Goal: Task Accomplishment & Management: Use online tool/utility

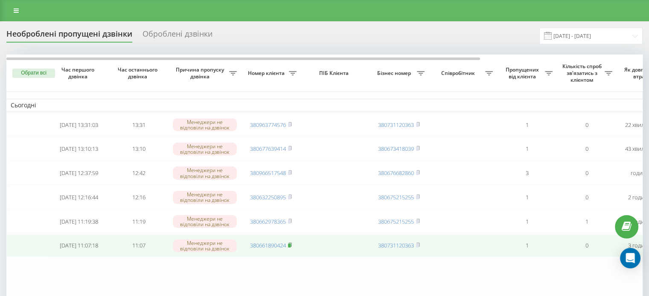
click at [290, 248] on rect at bounding box center [289, 246] width 3 height 4
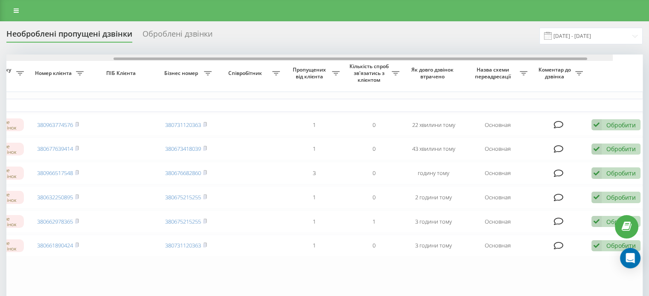
scroll to position [0, 217]
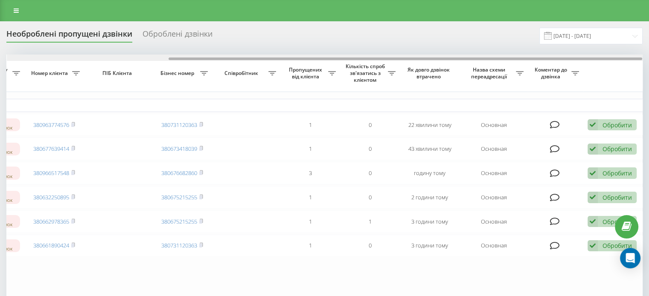
drag, startPoint x: 210, startPoint y: 58, endPoint x: 387, endPoint y: 85, distance: 179.5
click at [387, 85] on div "Обрати всі Час першого дзвінка Час останнього дзвінка Причина пропуску дзвінка …" at bounding box center [324, 187] width 636 height 264
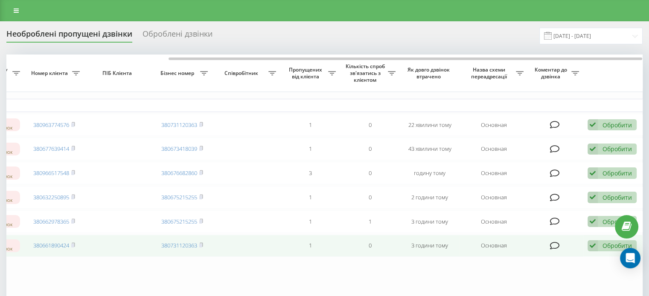
click at [583, 247] on td "Обробити Не вдалося зв'язатися Зв'язався з клієнтом за допомогою іншого каналу …" at bounding box center [613, 246] width 60 height 23
click at [591, 250] on icon at bounding box center [592, 247] width 10 height 12
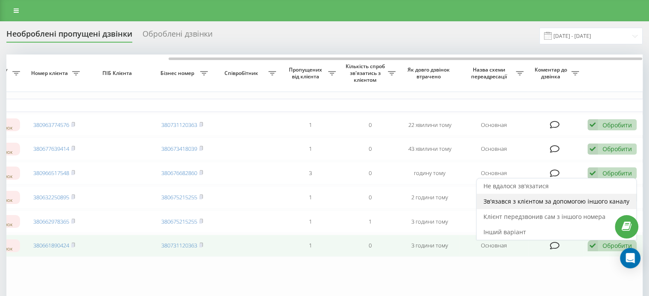
click at [541, 206] on span "Зв'язався з клієнтом за допомогою іншого каналу" at bounding box center [556, 201] width 146 height 8
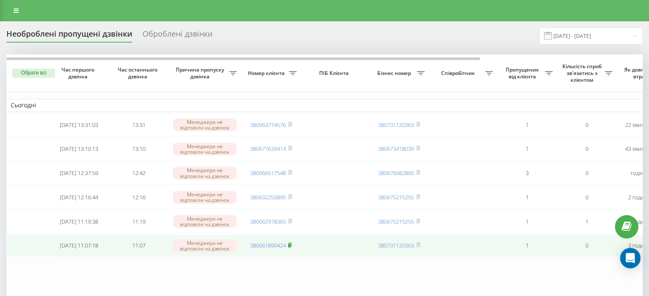
click at [290, 248] on rect at bounding box center [289, 246] width 3 height 4
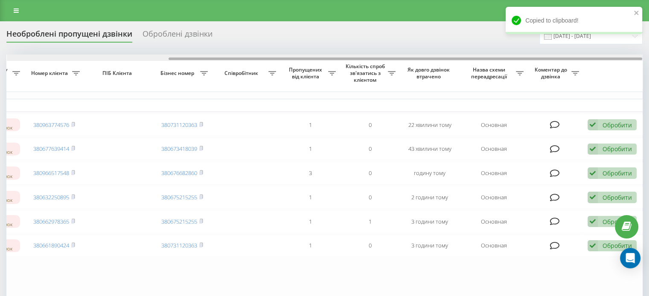
drag, startPoint x: 178, startPoint y: 56, endPoint x: 220, endPoint y: 57, distance: 41.8
click at [220, 57] on div at bounding box center [324, 58] width 635 height 6
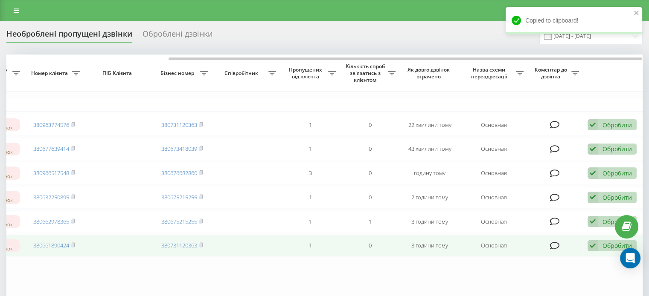
click at [585, 249] on td "Обробити Не вдалося зв'язатися Зв'язався з клієнтом за допомогою іншого каналу …" at bounding box center [613, 246] width 60 height 23
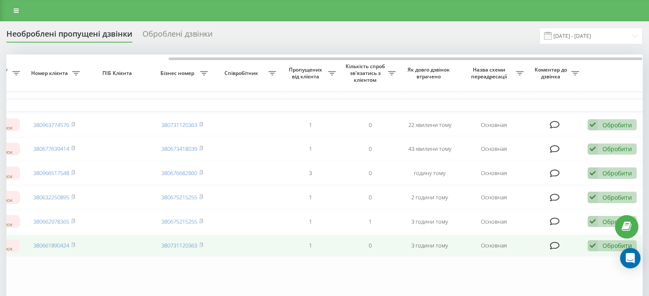
click at [594, 249] on icon at bounding box center [592, 247] width 10 height 12
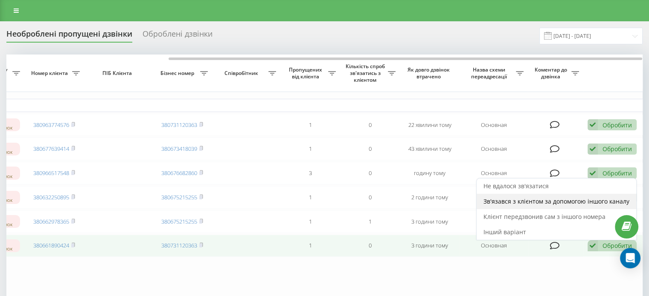
click at [541, 206] on span "Зв'язався з клієнтом за допомогою іншого каналу" at bounding box center [556, 201] width 146 height 8
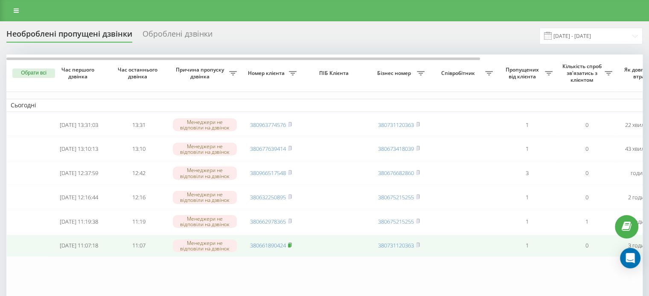
click at [290, 248] on icon at bounding box center [290, 245] width 4 height 5
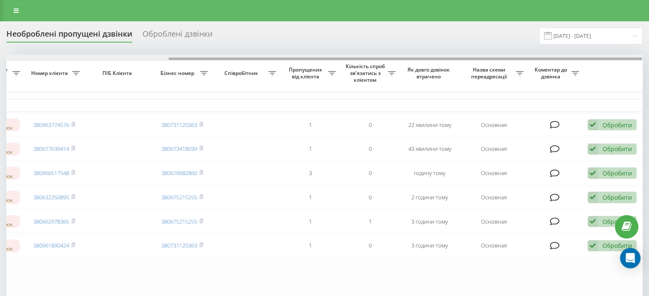
drag, startPoint x: 134, startPoint y: 59, endPoint x: 308, endPoint y: 79, distance: 175.2
click at [308, 79] on div "Обрати всі Час першого дзвінка Час останнього дзвінка Причина пропуску дзвінка …" at bounding box center [324, 187] width 636 height 264
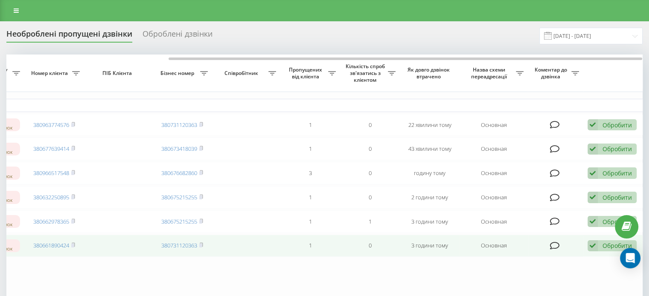
click at [589, 252] on icon at bounding box center [592, 247] width 10 height 12
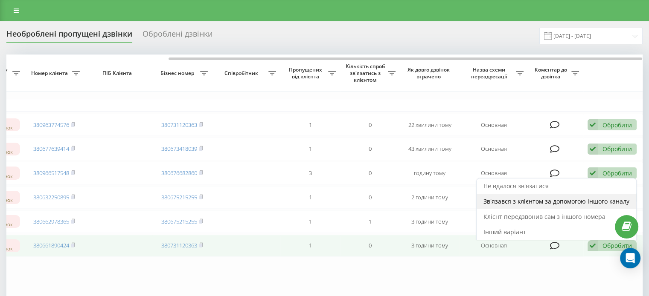
click at [538, 209] on div "Зв'язався з клієнтом за допомогою іншого каналу" at bounding box center [556, 201] width 160 height 15
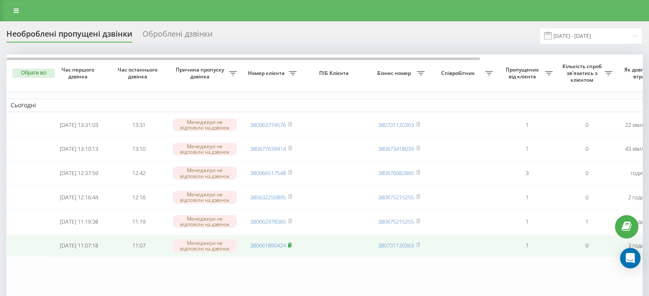
click at [290, 248] on rect at bounding box center [289, 246] width 3 height 4
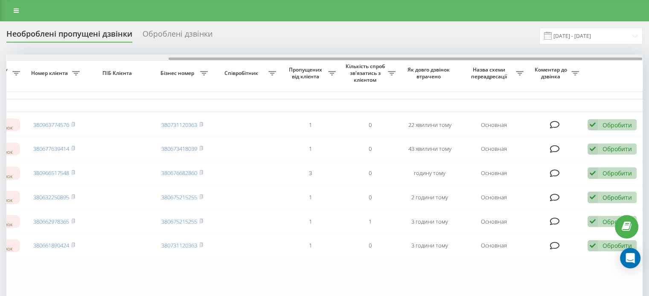
drag, startPoint x: 174, startPoint y: 59, endPoint x: 396, endPoint y: 89, distance: 224.3
click at [397, 89] on div "Обрати всі Час першого дзвінка Час останнього дзвінка Причина пропуску дзвінка …" at bounding box center [324, 187] width 636 height 264
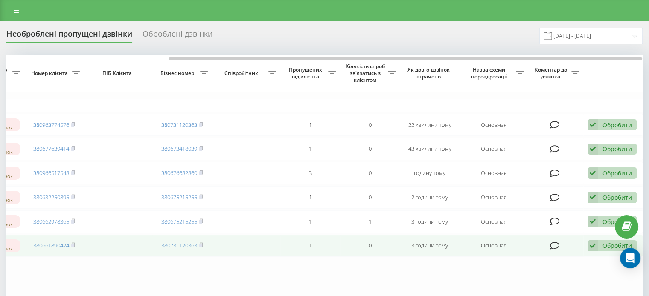
click at [595, 249] on icon at bounding box center [592, 247] width 10 height 12
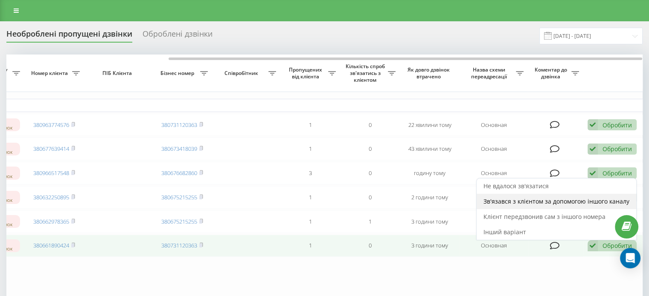
click at [548, 206] on span "Зв'язався з клієнтом за допомогою іншого каналу" at bounding box center [556, 201] width 146 height 8
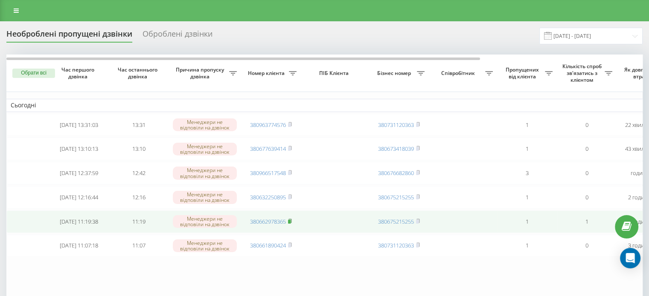
click at [289, 224] on rect at bounding box center [289, 222] width 3 height 4
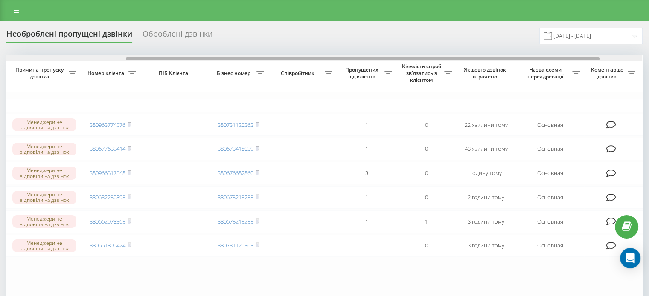
drag, startPoint x: 220, startPoint y: 58, endPoint x: 342, endPoint y: 68, distance: 122.8
click at [342, 68] on div "Обрати всі Час першого дзвінка Час останнього дзвінка Причина пропуску дзвінка …" at bounding box center [324, 187] width 636 height 264
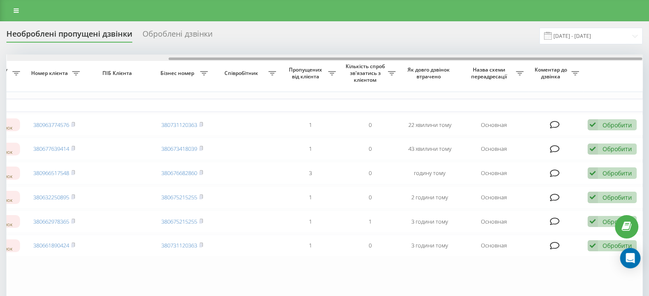
drag, startPoint x: 368, startPoint y: 58, endPoint x: 426, endPoint y: 67, distance: 58.1
click at [426, 67] on div "Обрати всі Час першого дзвінка Час останнього дзвінка Причина пропуску дзвінка …" at bounding box center [324, 187] width 636 height 264
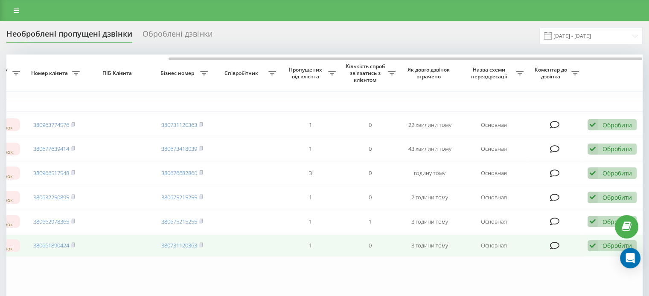
click at [591, 251] on icon at bounding box center [592, 247] width 10 height 12
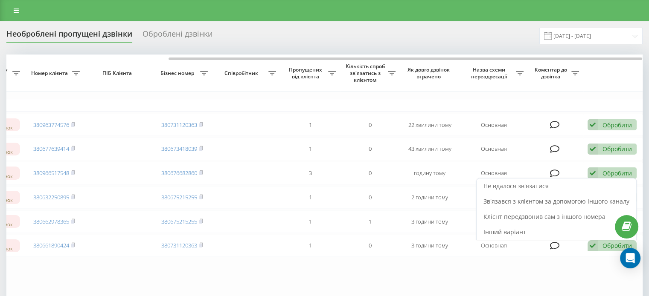
click at [547, 206] on span "Зв'язався з клієнтом за допомогою іншого каналу" at bounding box center [556, 201] width 146 height 8
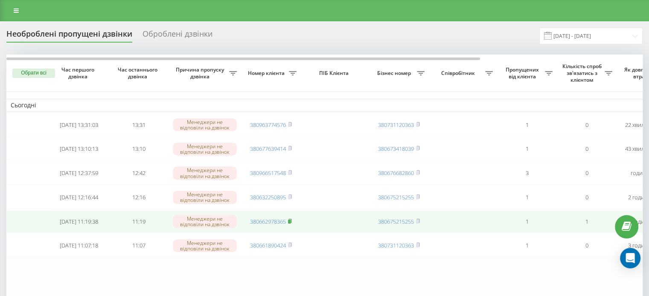
click at [290, 224] on rect at bounding box center [289, 222] width 3 height 4
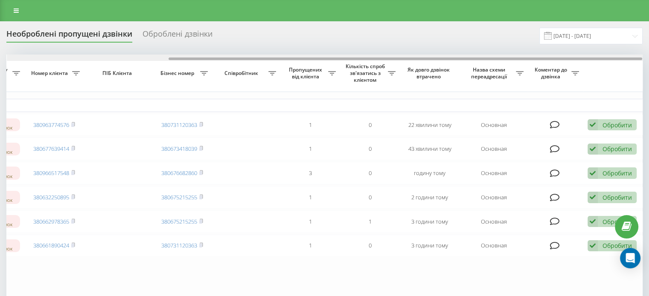
drag, startPoint x: 275, startPoint y: 59, endPoint x: 466, endPoint y: 75, distance: 192.2
click at [464, 71] on div "Обрати всі Час першого дзвінка Час останнього дзвінка Причина пропуску дзвінка …" at bounding box center [324, 187] width 636 height 264
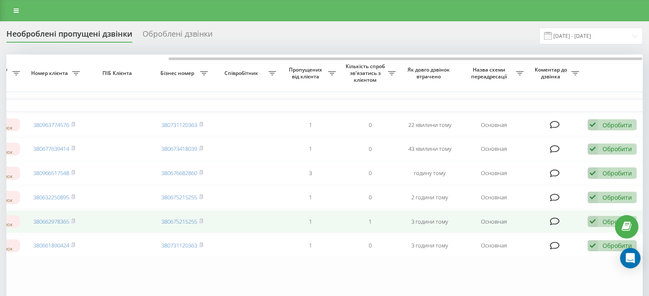
click at [592, 225] on icon at bounding box center [592, 222] width 10 height 12
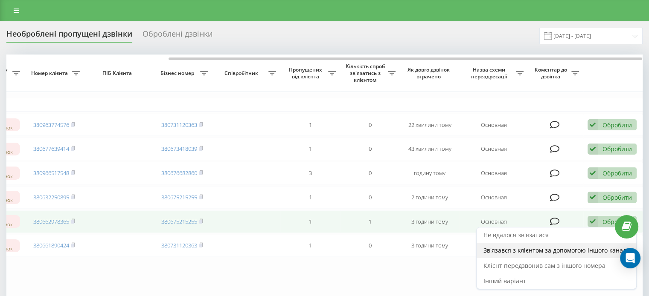
click at [554, 255] on span "Зв'язався з клієнтом за допомогою іншого каналу" at bounding box center [556, 251] width 146 height 8
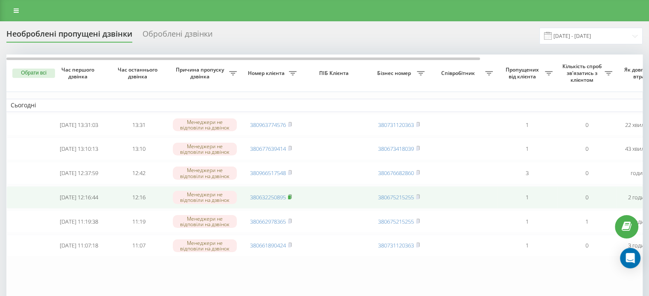
click at [290, 200] on rect at bounding box center [289, 198] width 3 height 4
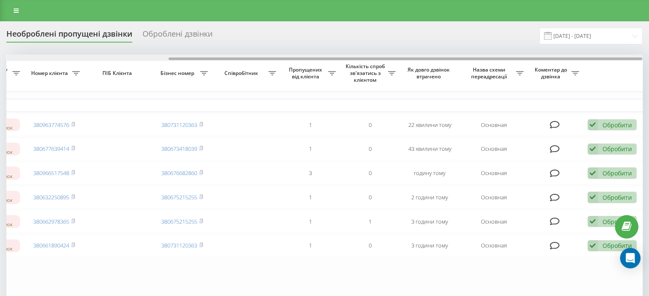
drag, startPoint x: 131, startPoint y: 59, endPoint x: 327, endPoint y: 68, distance: 196.8
click at [327, 68] on div "Обрати всі Час першого дзвінка Час останнього дзвінка Причина пропуску дзвінка …" at bounding box center [324, 187] width 636 height 264
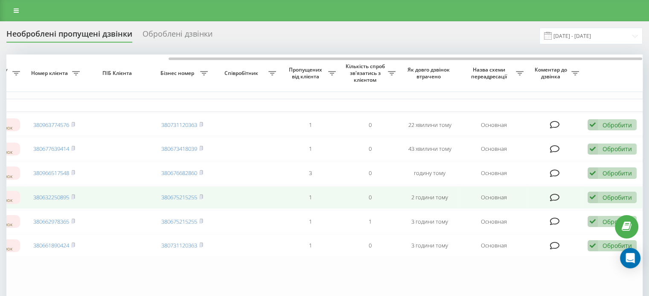
click at [594, 202] on icon at bounding box center [592, 198] width 10 height 12
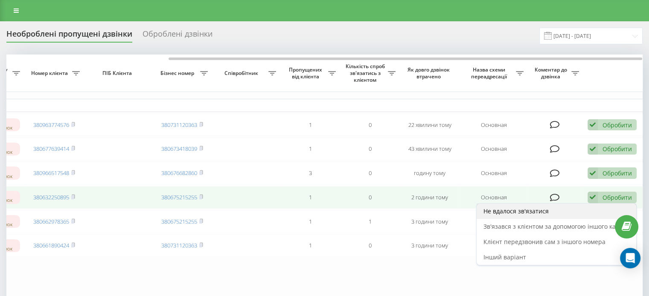
click at [534, 215] on span "Не вдалося зв'язатися" at bounding box center [515, 211] width 65 height 8
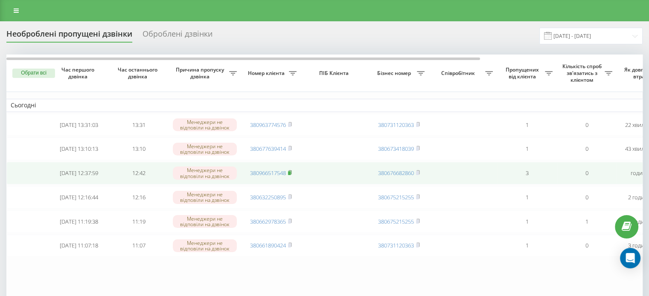
click at [291, 174] on icon at bounding box center [289, 173] width 3 height 4
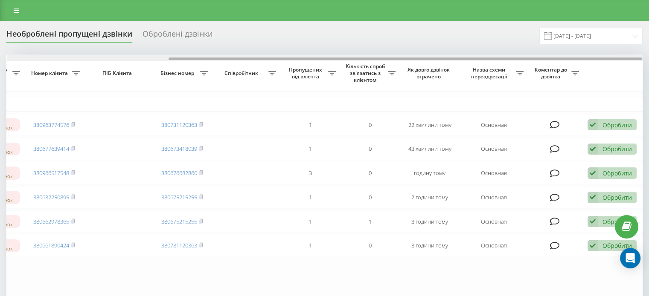
drag, startPoint x: 179, startPoint y: 58, endPoint x: 369, endPoint y: 64, distance: 190.3
click at [369, 64] on div "Обрати всі Час першого дзвінка Час останнього дзвінка Причина пропуску дзвінка …" at bounding box center [324, 187] width 636 height 264
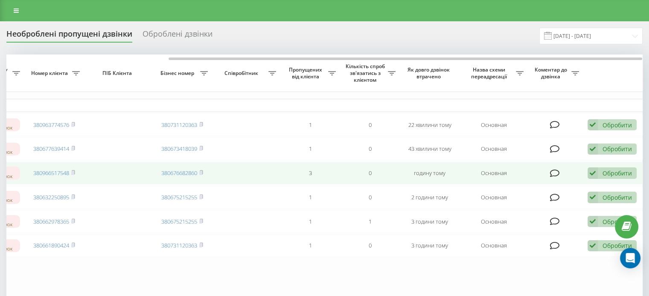
click at [592, 177] on icon at bounding box center [592, 174] width 10 height 12
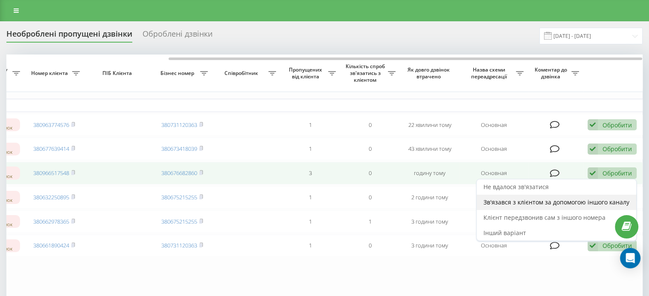
click at [555, 206] on span "Зв'язався з клієнтом за допомогою іншого каналу" at bounding box center [556, 202] width 146 height 8
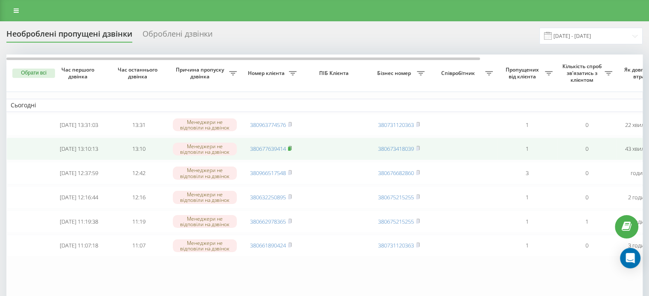
click at [290, 150] on rect at bounding box center [289, 149] width 3 height 4
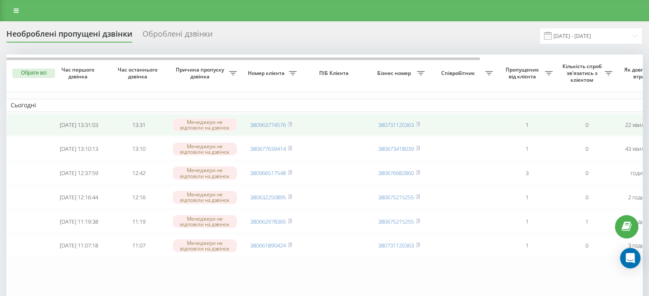
click at [293, 124] on td "380963774576" at bounding box center [271, 125] width 60 height 23
click at [288, 124] on span "380963774576" at bounding box center [271, 125] width 42 height 8
click at [290, 123] on rect at bounding box center [289, 125] width 3 height 4
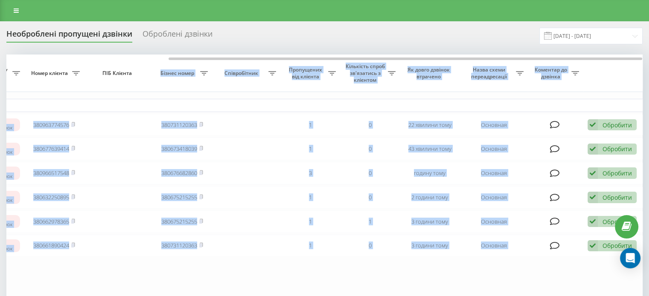
drag, startPoint x: 123, startPoint y: 56, endPoint x: 151, endPoint y: 62, distance: 27.9
click at [151, 62] on div "Обрати всі Час першого дзвінка Час останнього дзвінка Причина пропуску дзвінка …" at bounding box center [324, 187] width 636 height 264
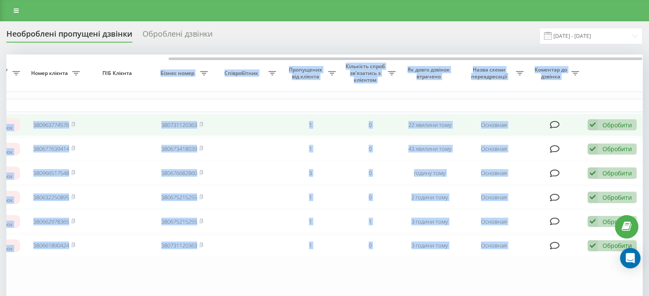
click at [592, 122] on icon at bounding box center [592, 125] width 10 height 12
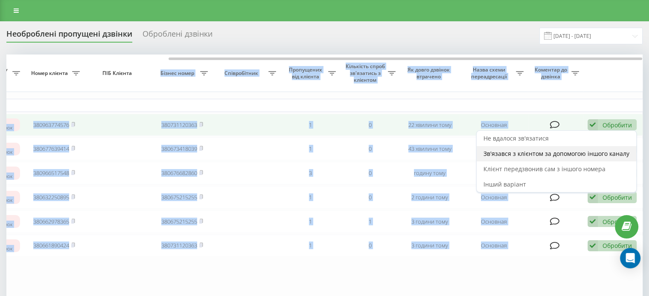
click at [534, 155] on span "Зв'язався з клієнтом за допомогою іншого каналу" at bounding box center [556, 154] width 146 height 8
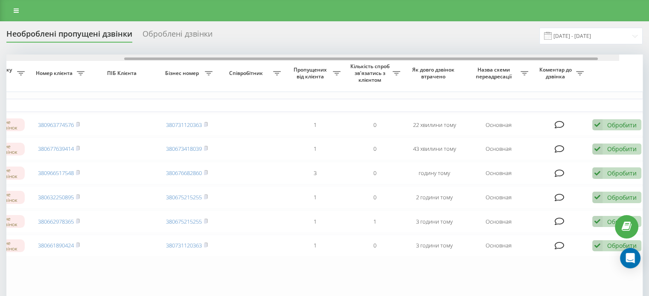
drag, startPoint x: 389, startPoint y: 58, endPoint x: 550, endPoint y: 63, distance: 160.4
click at [550, 63] on div "Обрати всі Час першого дзвінка Час останнього дзвінка Причина пропуску дзвінка …" at bounding box center [324, 187] width 636 height 264
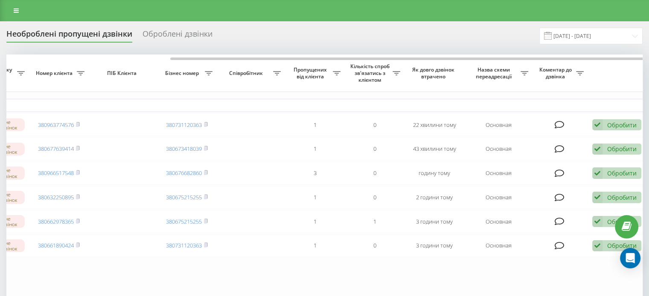
scroll to position [0, 215]
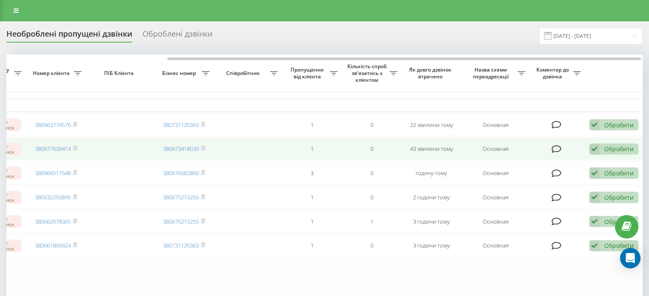
click at [593, 154] on icon at bounding box center [594, 150] width 10 height 12
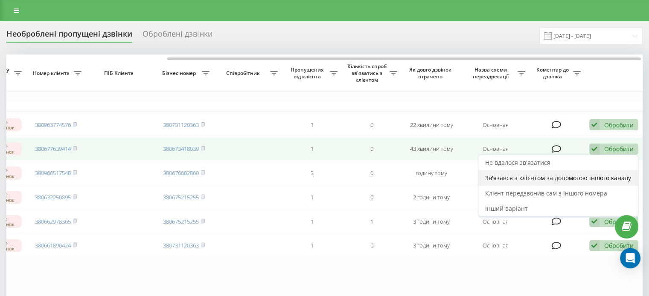
click at [557, 176] on span "Зв'язався з клієнтом за допомогою іншого каналу" at bounding box center [558, 178] width 146 height 8
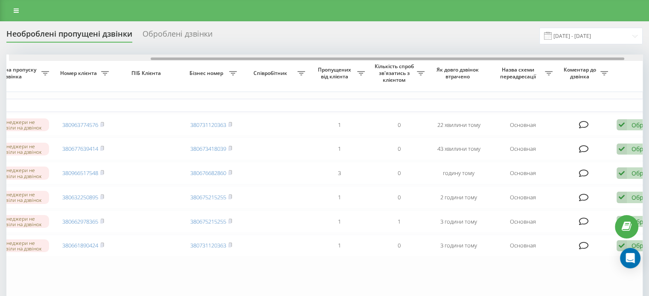
scroll to position [0, 214]
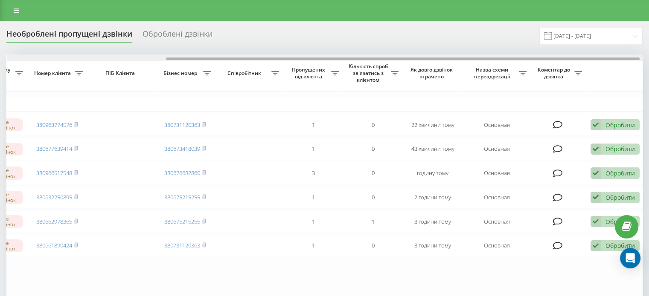
drag, startPoint x: 312, startPoint y: 58, endPoint x: 472, endPoint y: 60, distance: 159.5
click at [472, 60] on div at bounding box center [324, 58] width 635 height 6
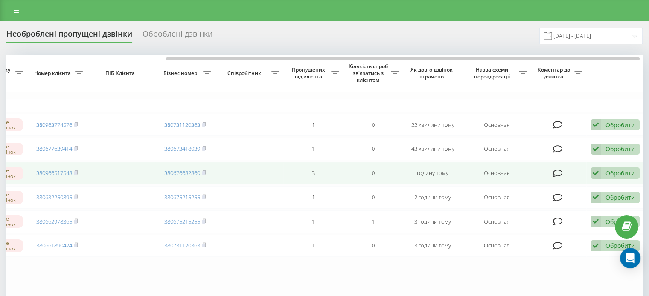
click at [595, 173] on icon at bounding box center [595, 174] width 10 height 12
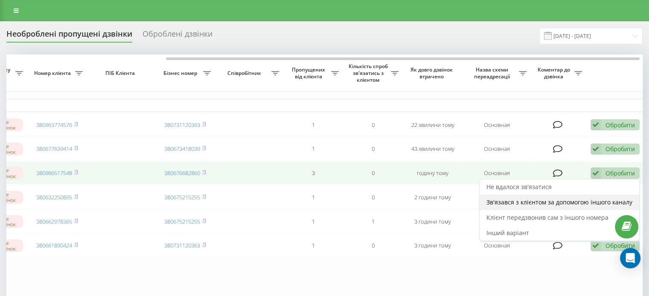
click at [544, 204] on span "Зв'язався з клієнтом за допомогою іншого каналу" at bounding box center [559, 202] width 146 height 8
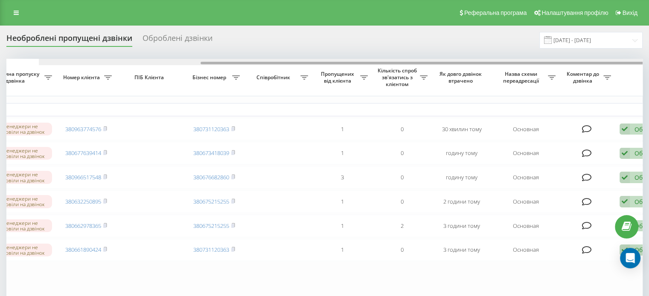
scroll to position [0, 217]
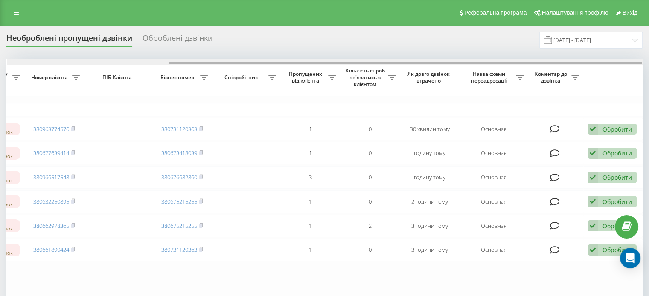
drag, startPoint x: 247, startPoint y: 64, endPoint x: 488, endPoint y: 84, distance: 241.4
click at [457, 69] on div "Обрати всі Час першого дзвінка Час останнього дзвінка Причина пропуску дзвінка …" at bounding box center [324, 191] width 636 height 264
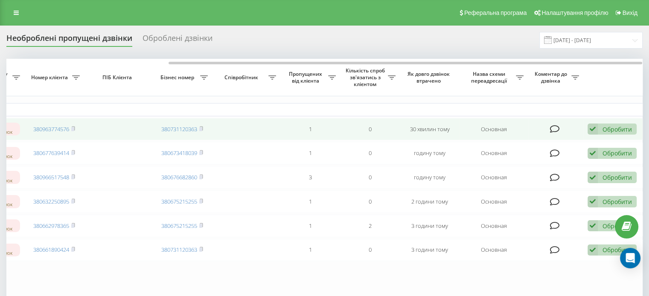
click at [590, 130] on icon at bounding box center [592, 130] width 10 height 12
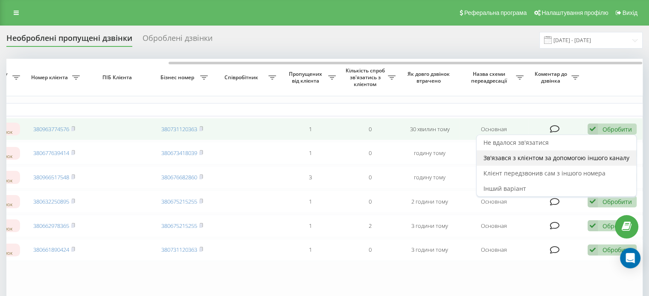
click at [539, 160] on span "Зв'язався з клієнтом за допомогою іншого каналу" at bounding box center [556, 158] width 146 height 8
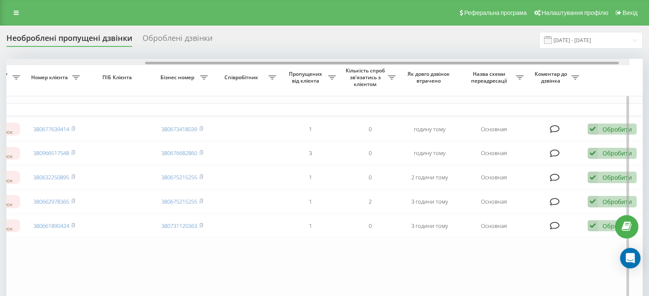
drag, startPoint x: 386, startPoint y: 63, endPoint x: 551, endPoint y: 69, distance: 164.3
click at [549, 68] on div "Обрати всі Час першого дзвінка Час останнього дзвінка Причина пропуску дзвінка …" at bounding box center [324, 179] width 636 height 240
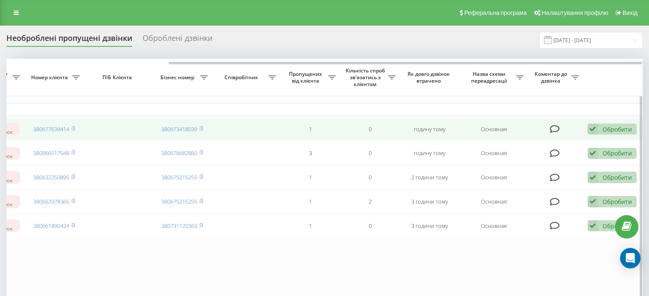
click at [592, 128] on icon at bounding box center [592, 130] width 10 height 12
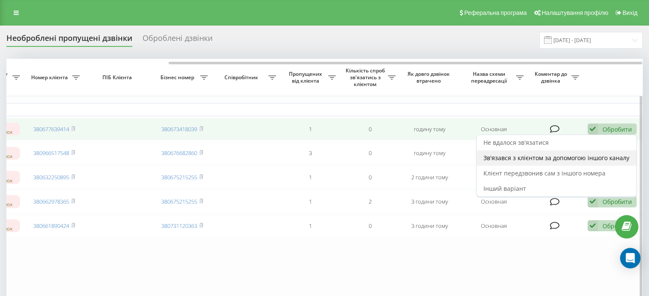
click at [549, 160] on span "Зв'язався з клієнтом за допомогою іншого каналу" at bounding box center [556, 158] width 146 height 8
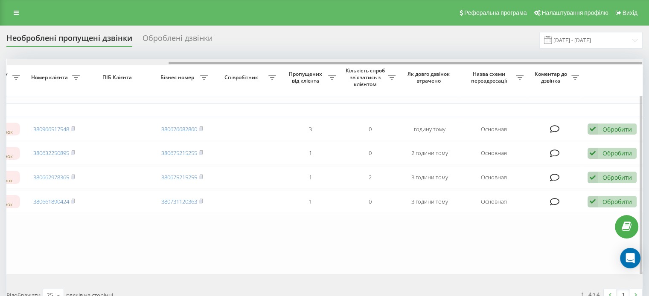
drag, startPoint x: 273, startPoint y: 64, endPoint x: 458, endPoint y: 67, distance: 185.6
click at [458, 67] on div "Обрати всі Час першого дзвінка Час останнього дзвінка Причина пропуску дзвінка …" at bounding box center [324, 166] width 636 height 215
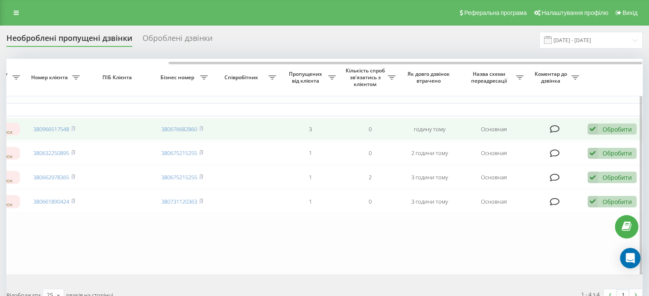
click at [590, 130] on icon at bounding box center [592, 130] width 10 height 12
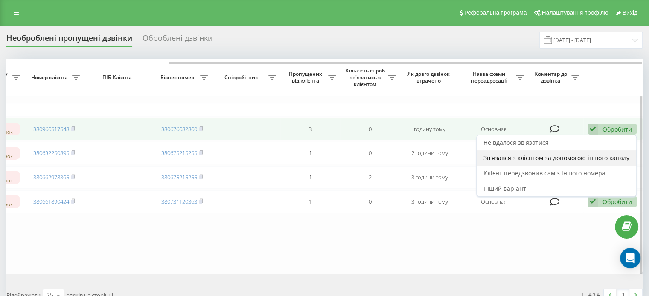
click at [549, 158] on span "Зв'язався з клієнтом за допомогою іншого каналу" at bounding box center [556, 158] width 146 height 8
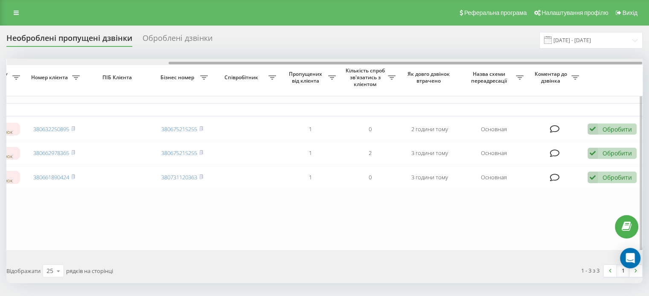
drag, startPoint x: 268, startPoint y: 64, endPoint x: 475, endPoint y: 67, distance: 206.9
click at [475, 67] on div "Обрати всі Час першого дзвінка Час останнього дзвінка Причина пропуску дзвінка …" at bounding box center [324, 155] width 636 height 192
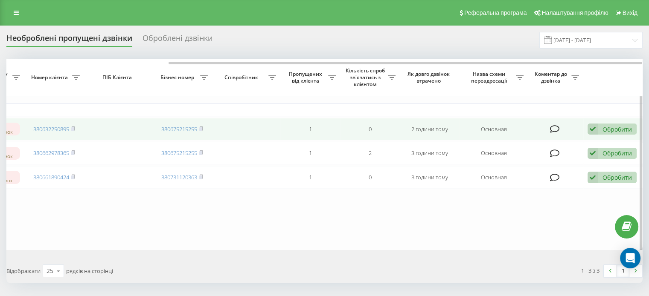
click at [590, 133] on icon at bounding box center [592, 130] width 10 height 12
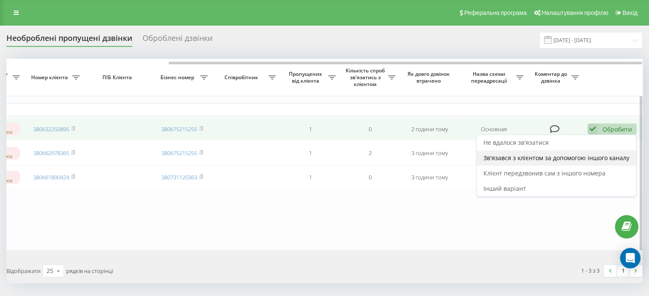
click at [545, 157] on span "Зв'язався з клієнтом за допомогою іншого каналу" at bounding box center [556, 158] width 146 height 8
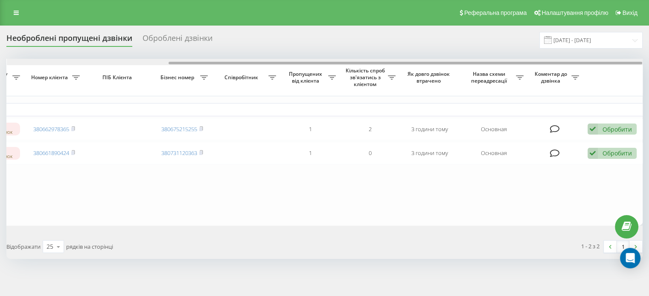
drag, startPoint x: 267, startPoint y: 63, endPoint x: 446, endPoint y: 61, distance: 179.2
click at [446, 61] on div at bounding box center [324, 62] width 635 height 6
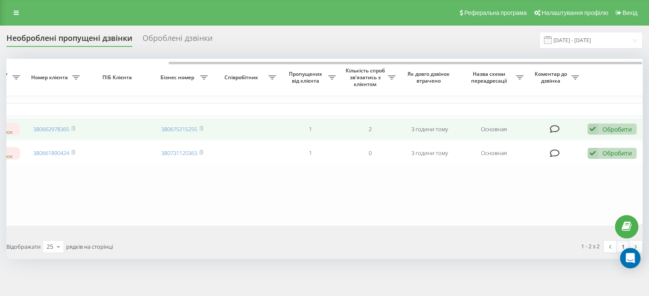
click at [594, 131] on icon at bounding box center [592, 130] width 10 height 12
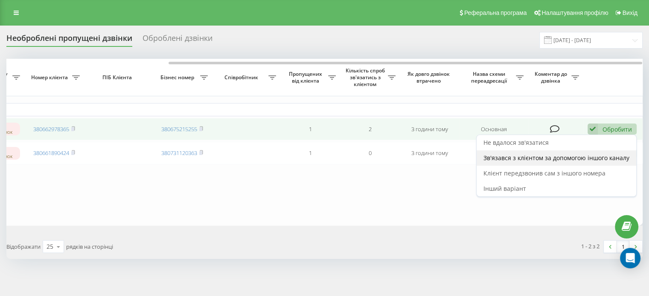
click at [525, 160] on span "Зв'язався з клієнтом за допомогою іншого каналу" at bounding box center [556, 158] width 146 height 8
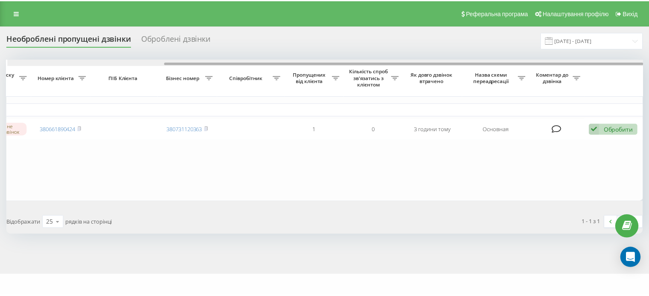
scroll to position [0, 210]
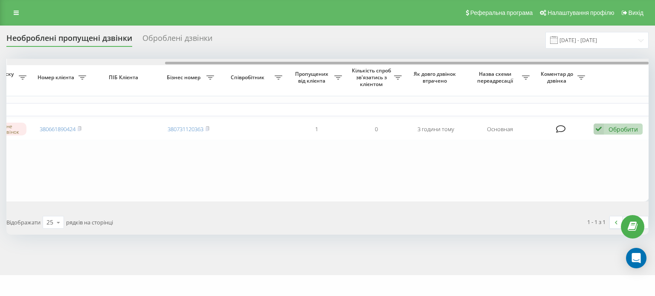
drag, startPoint x: 294, startPoint y: 63, endPoint x: 469, endPoint y: 61, distance: 174.5
click at [468, 61] on div at bounding box center [328, 62] width 642 height 6
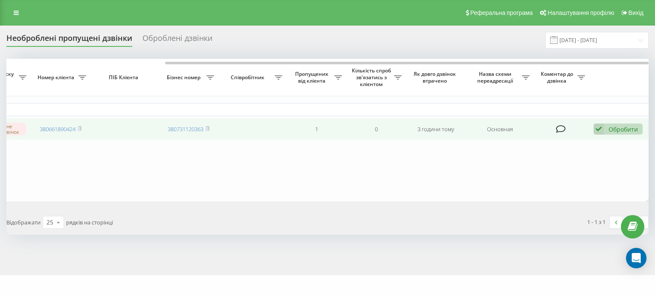
click at [597, 129] on icon at bounding box center [599, 130] width 10 height 12
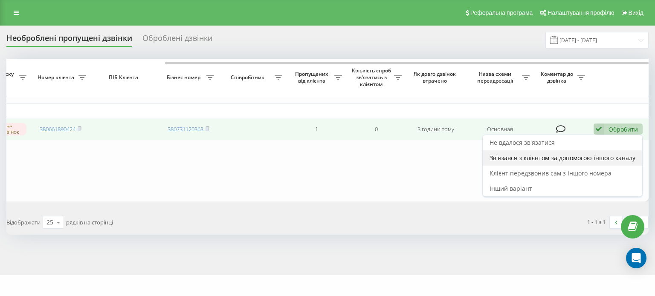
click at [546, 155] on span "Зв'язався з клієнтом за допомогою іншого каналу" at bounding box center [563, 158] width 146 height 8
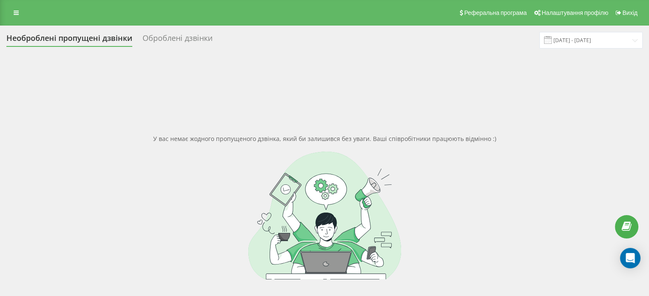
click at [546, 180] on div at bounding box center [324, 216] width 636 height 128
click at [635, 146] on div "У вас немає жодного пропущеного дзвінка, який би залишився без уваги. Ваші спів…" at bounding box center [324, 207] width 636 height 296
